Goal: Find specific page/section

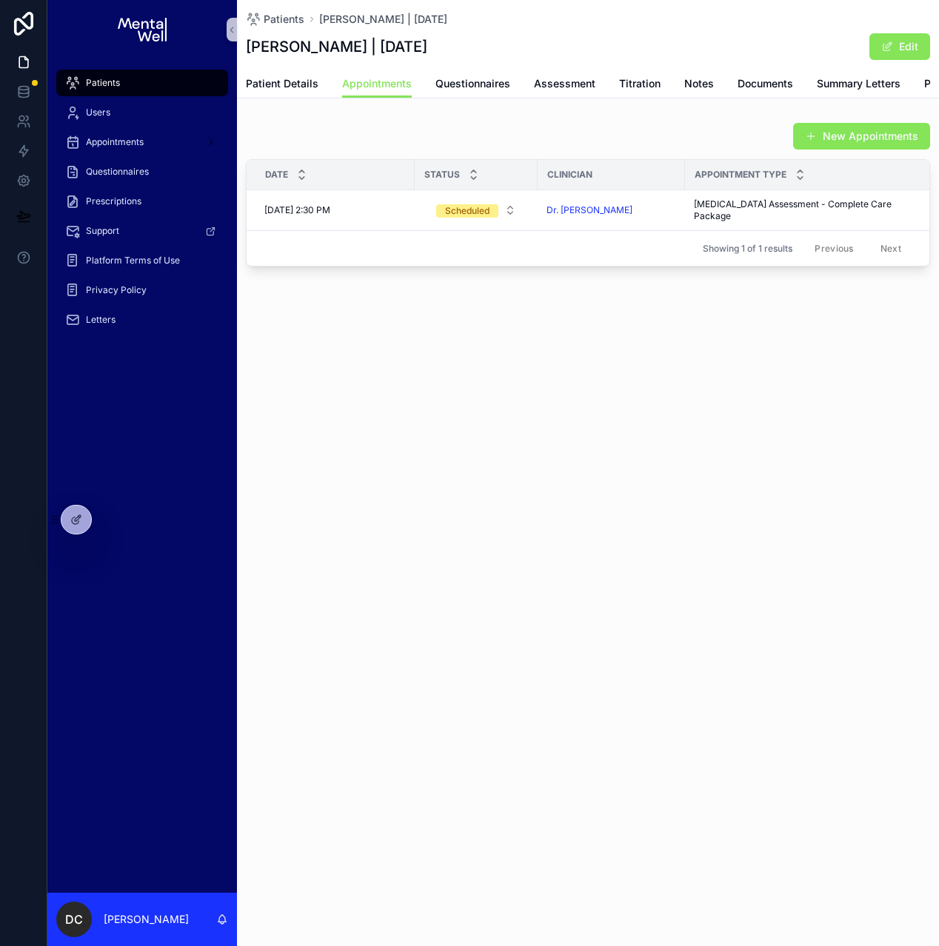
click at [128, 87] on div "Patients" at bounding box center [142, 83] width 154 height 24
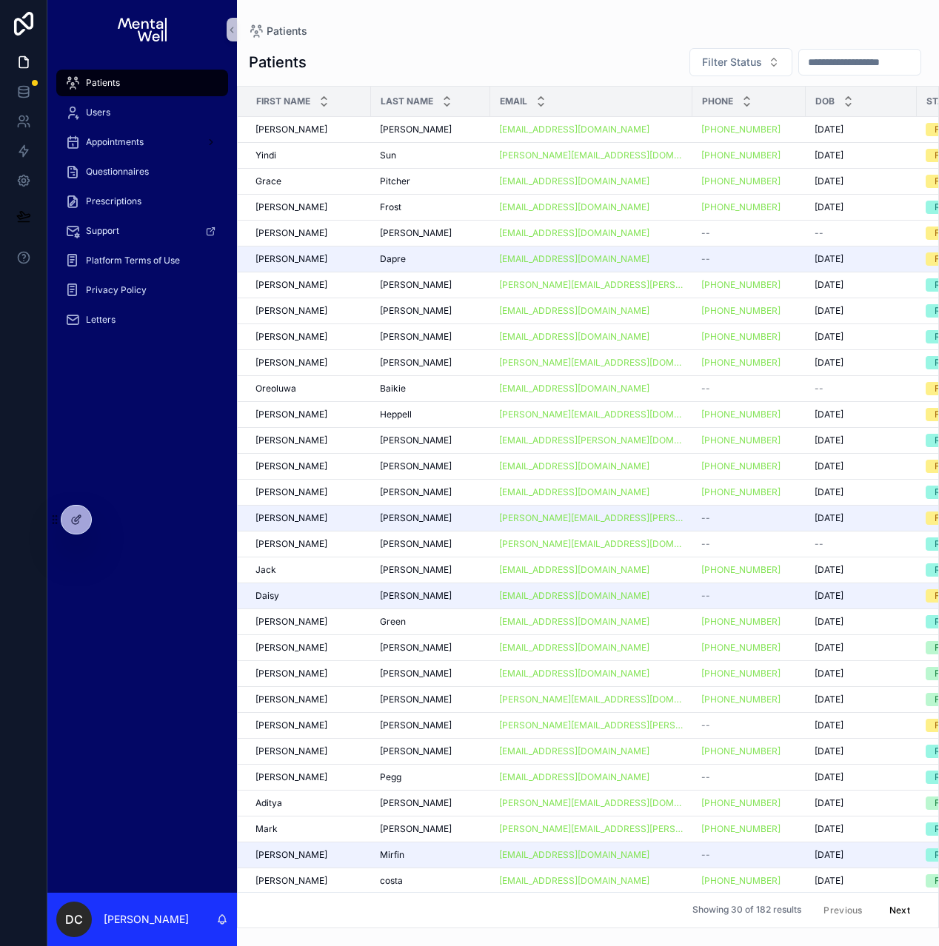
click at [808, 60] on input "text" at bounding box center [859, 62] width 121 height 21
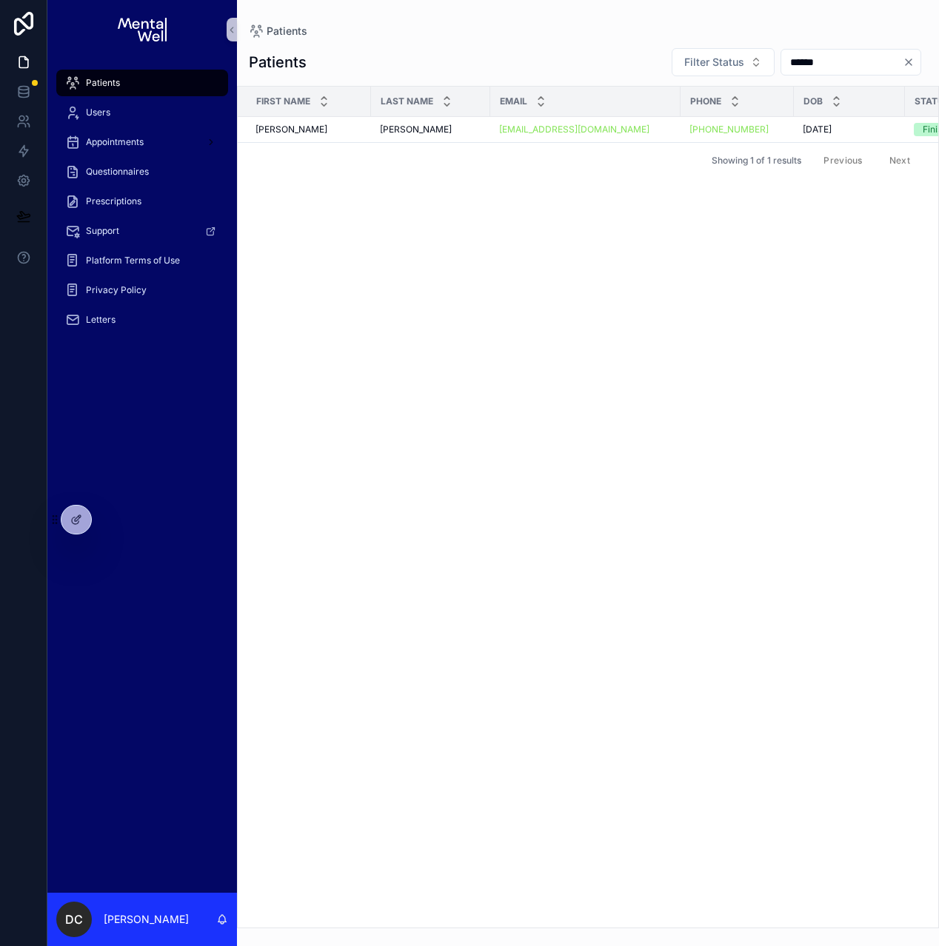
type input "******"
